Goal: Transaction & Acquisition: Purchase product/service

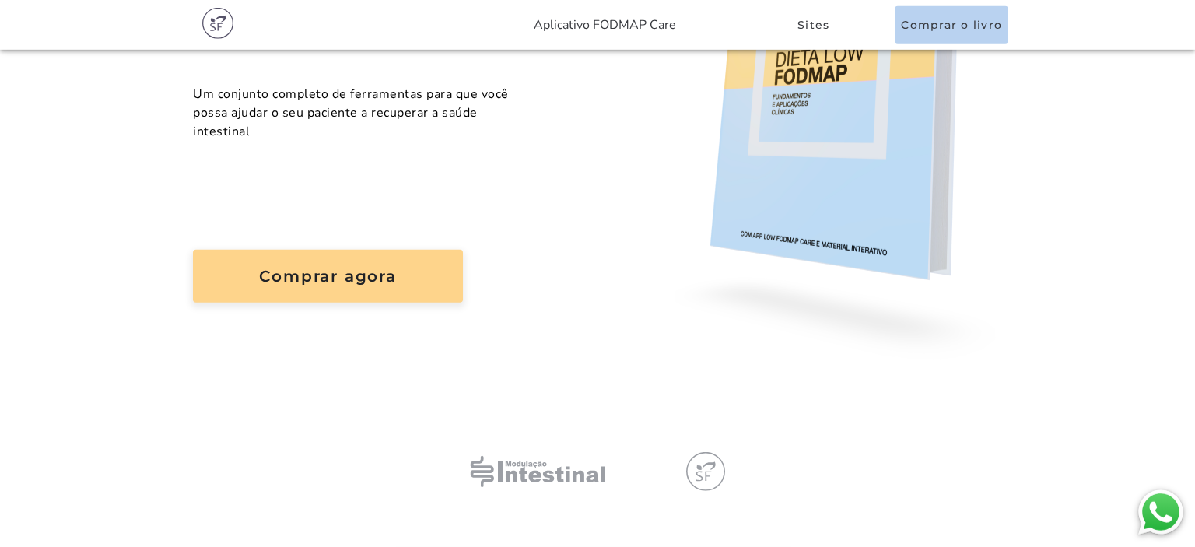
scroll to position [411, 0]
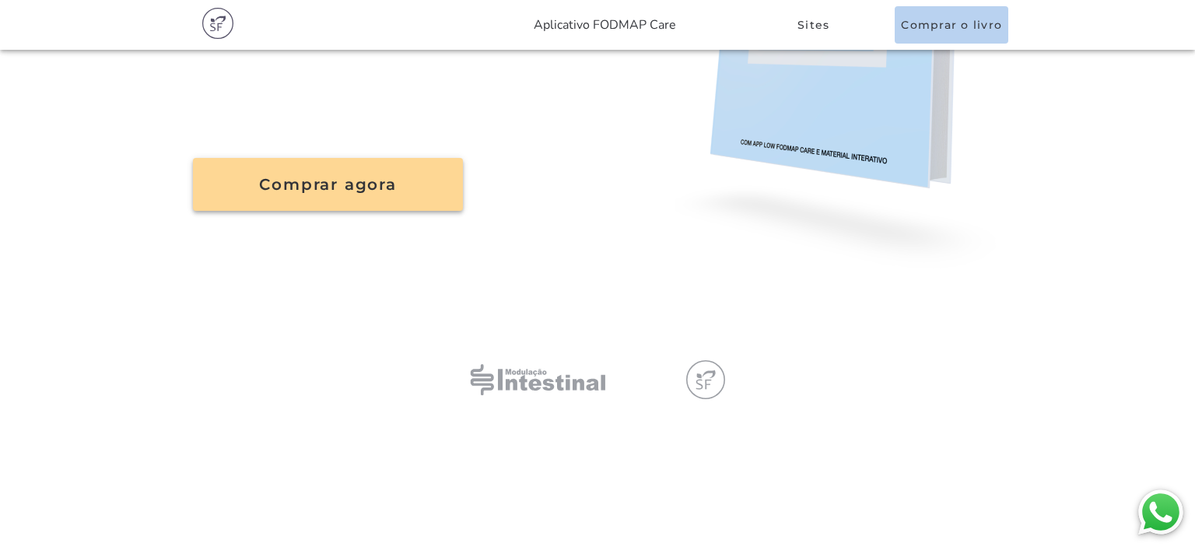
click at [0, 0] on slot "Comprar agora" at bounding box center [0, 0] width 0 height 0
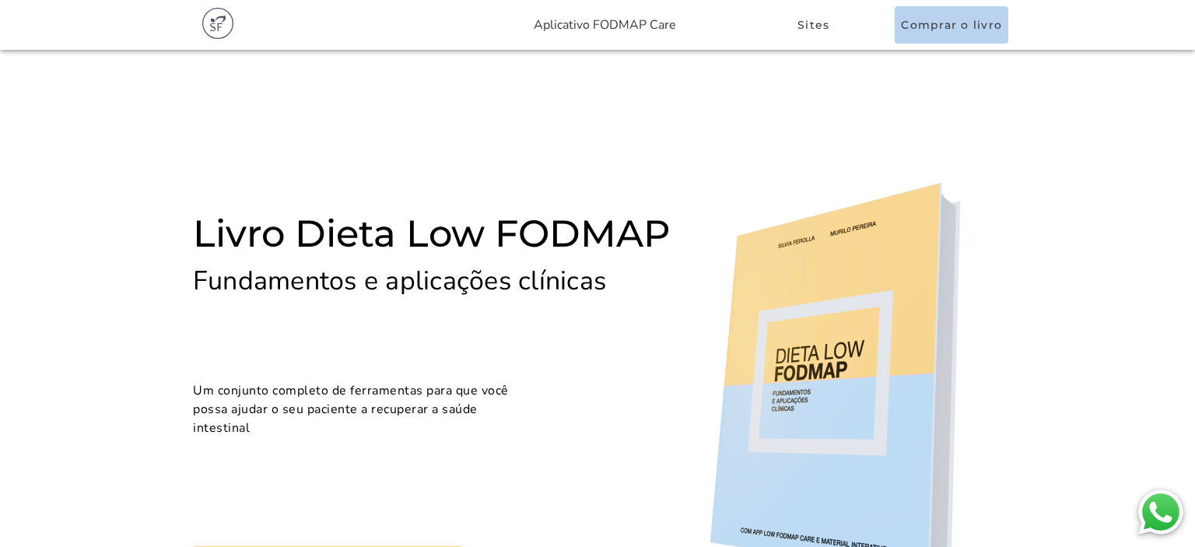
scroll to position [411, 0]
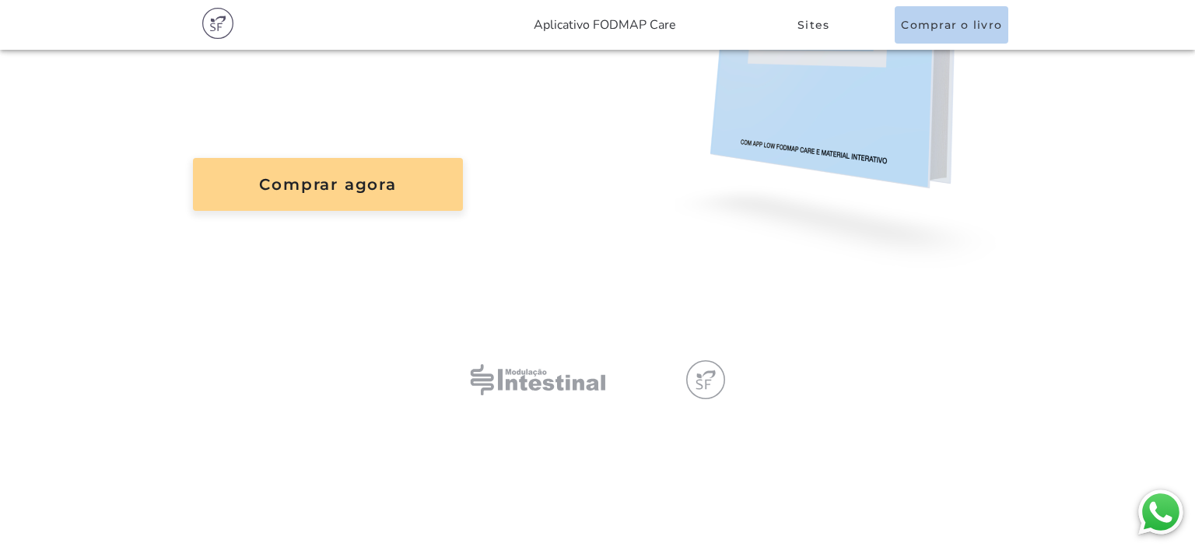
click at [377, 503] on section "Livro Dieta Low FODMAP Fundamentos e aplicações clínicas Um conjunto completo d…" at bounding box center [597, 118] width 1195 height 959
click at [373, 273] on div "Livro Dieta Low FODMAP Fundamentos e aplicações clínicas Um conjunto completo d…" at bounding box center [597, 30] width 809 height 485
click at [323, 211] on button "Comprar agora" at bounding box center [328, 184] width 270 height 53
